Goal: Task Accomplishment & Management: Manage account settings

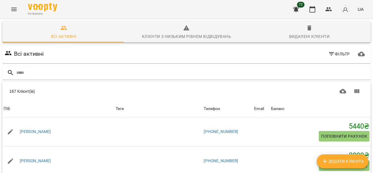
click at [13, 9] on icon "Menu" at bounding box center [13, 9] width 7 height 7
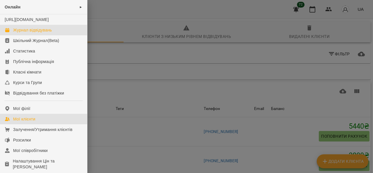
click at [27, 33] on div "Журнал відвідувань" at bounding box center [32, 30] width 39 height 6
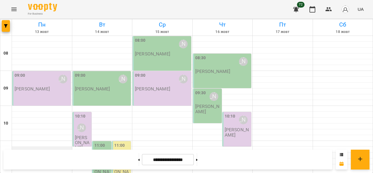
scroll to position [309, 0]
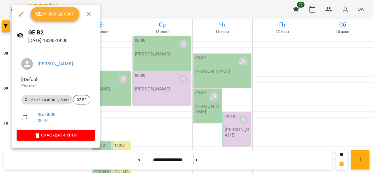
click at [52, 14] on span "Урок відбувся" at bounding box center [55, 13] width 40 height 7
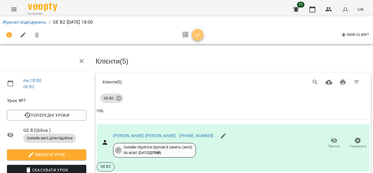
click at [197, 36] on icon "button" at bounding box center [197, 35] width 5 height 4
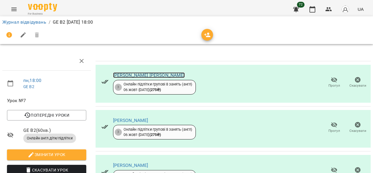
click at [144, 76] on link "Cімков Володимир" at bounding box center [149, 75] width 72 height 6
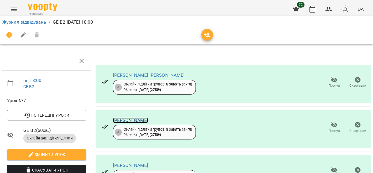
click at [132, 122] on link "Клименко Максим" at bounding box center [130, 121] width 35 height 6
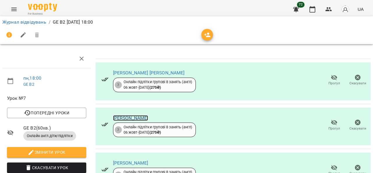
scroll to position [87, 0]
click at [126, 160] on link "Коропенко Валерія" at bounding box center [130, 163] width 35 height 6
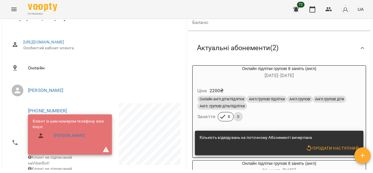
scroll to position [58, 0]
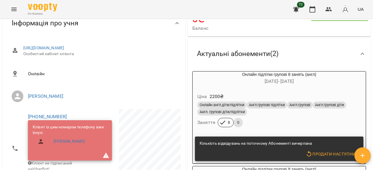
click at [359, 55] on icon at bounding box center [362, 53] width 7 height 7
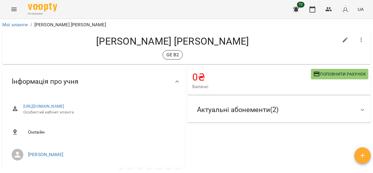
scroll to position [29, 0]
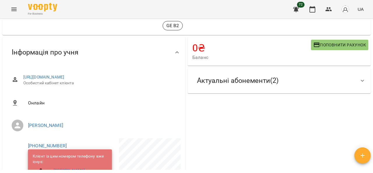
click at [360, 80] on icon at bounding box center [362, 80] width 7 height 7
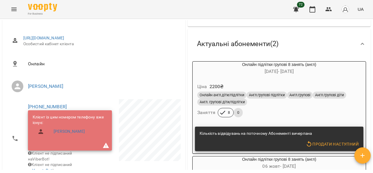
scroll to position [87, 0]
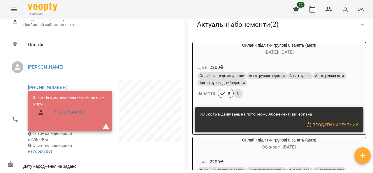
drag, startPoint x: 274, startPoint y: 96, endPoint x: 334, endPoint y: 28, distance: 90.7
click at [334, 28] on div "Актуальні абонементи ( 2 )" at bounding box center [273, 24] width 163 height 18
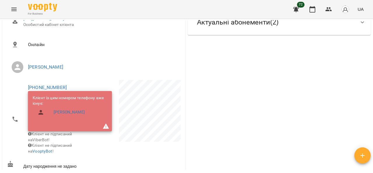
click at [359, 22] on icon at bounding box center [362, 22] width 7 height 7
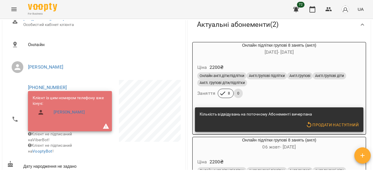
scroll to position [0, 0]
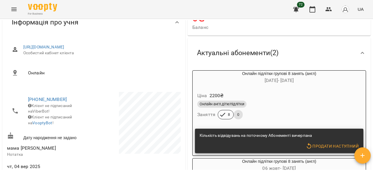
scroll to position [45, 0]
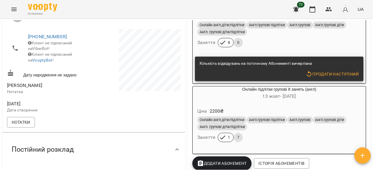
scroll to position [146, 0]
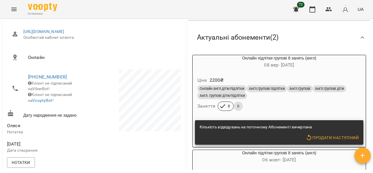
scroll to position [87, 0]
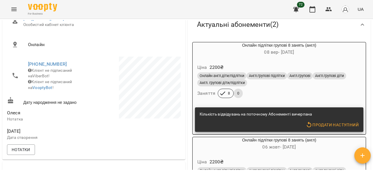
click at [282, 52] on span "[DATE] - [DATE]" at bounding box center [279, 52] width 30 height 6
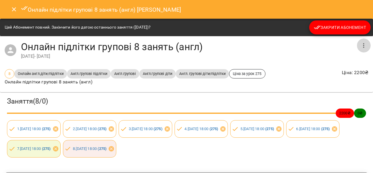
click at [362, 46] on icon "button" at bounding box center [363, 45] width 7 height 7
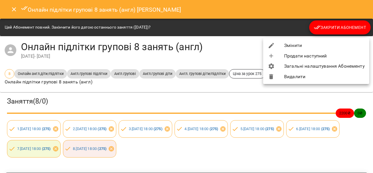
click at [304, 46] on li "Змінити" at bounding box center [316, 45] width 106 height 10
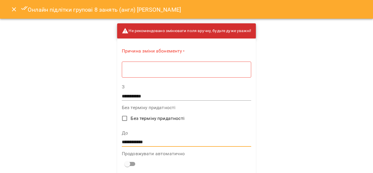
click at [134, 140] on input "**********" at bounding box center [186, 141] width 129 height 9
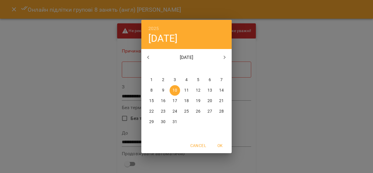
click at [150, 57] on icon "button" at bounding box center [148, 57] width 7 height 7
click at [150, 92] on p "6" at bounding box center [151, 90] width 2 height 6
type input "**********"
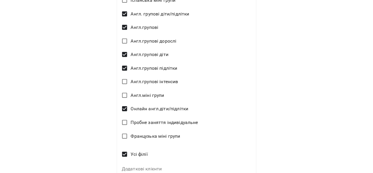
scroll to position [363, 0]
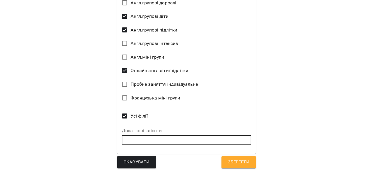
click at [249, 162] on button "Зберегти" at bounding box center [239, 162] width 34 height 12
click at [238, 164] on span "Зберегти" at bounding box center [239, 162] width 22 height 8
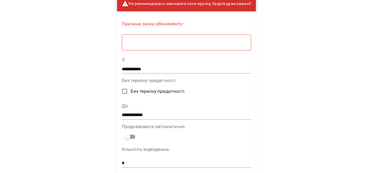
scroll to position [0, 0]
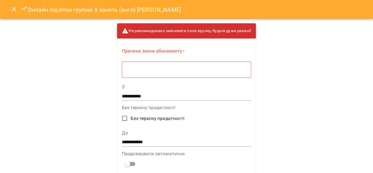
click at [167, 73] on div "* ​" at bounding box center [186, 69] width 129 height 16
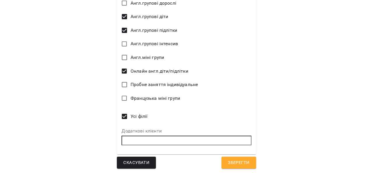
scroll to position [361, 0]
click at [232, 162] on span "Зберегти" at bounding box center [239, 163] width 22 height 8
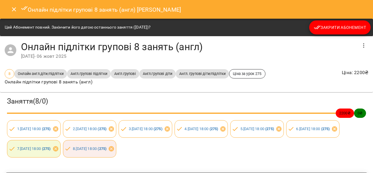
click at [15, 10] on icon "Close" at bounding box center [13, 9] width 7 height 7
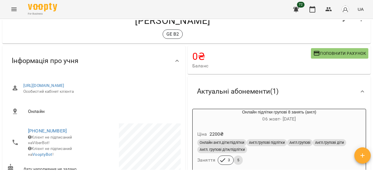
scroll to position [0, 0]
